Goal: Task Accomplishment & Management: Manage account settings

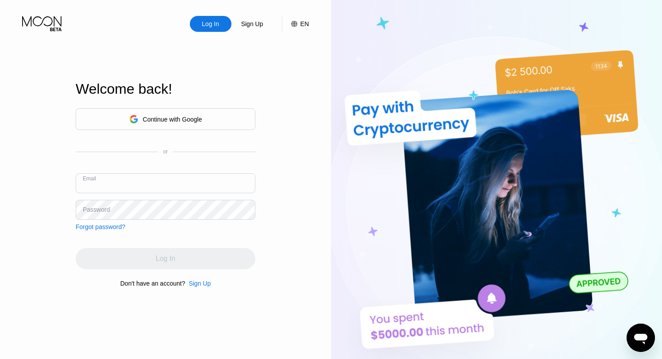
click at [211, 115] on div "Continue with Google" at bounding box center [166, 119] width 180 height 22
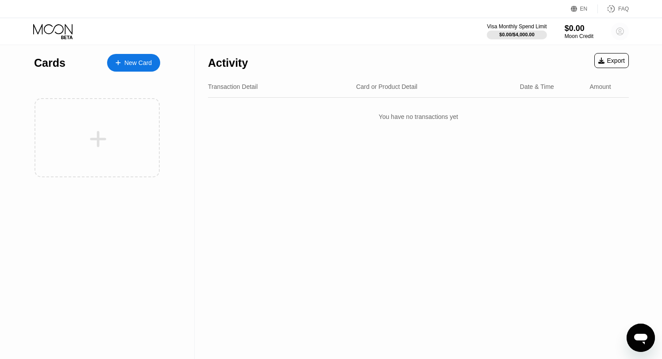
click at [619, 32] on circle at bounding box center [620, 32] width 18 height 18
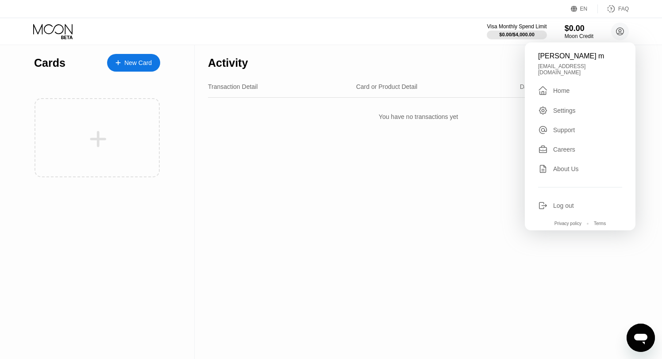
click at [566, 202] on div "Log out" at bounding box center [563, 205] width 21 height 7
